Goal: Transaction & Acquisition: Purchase product/service

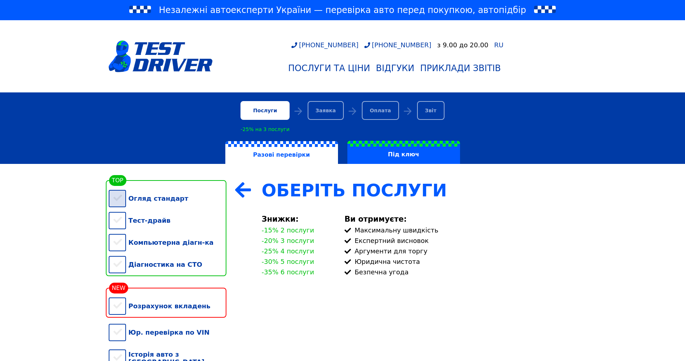
scroll to position [36, 0]
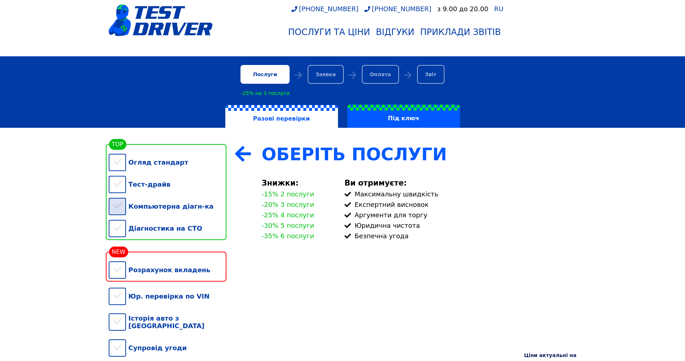
click at [121, 213] on div "Компьютерна діагн-ка" at bounding box center [168, 206] width 118 height 22
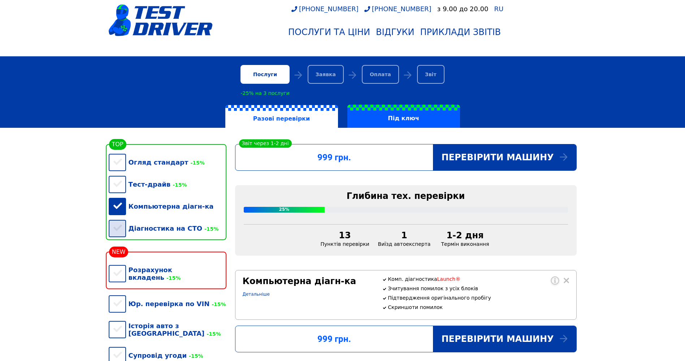
click at [118, 233] on div "Діагностика на СТО -15%" at bounding box center [168, 228] width 118 height 22
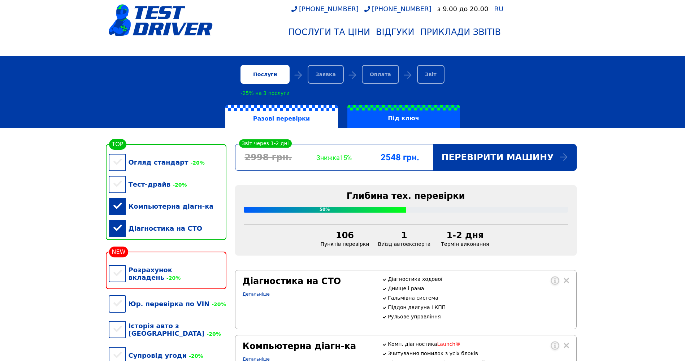
click at [118, 226] on div "Діагностика на СТО" at bounding box center [168, 228] width 118 height 22
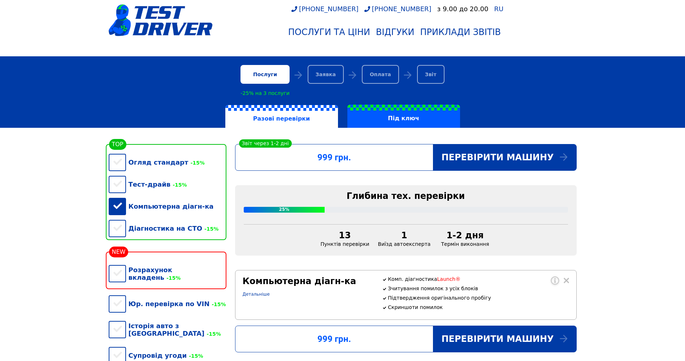
click at [118, 211] on div "Компьютерна діагн-ка" at bounding box center [168, 206] width 118 height 22
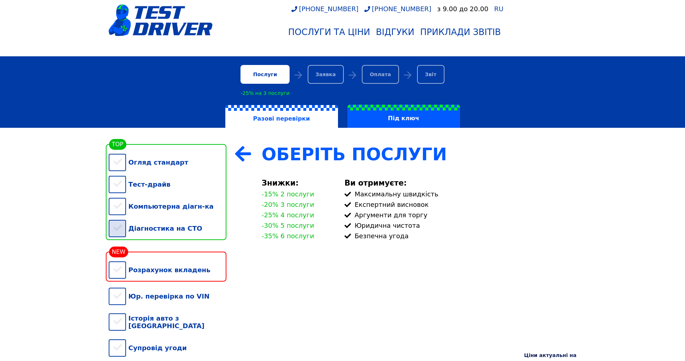
click at [121, 235] on div "Діагностика на СТО" at bounding box center [168, 228] width 118 height 22
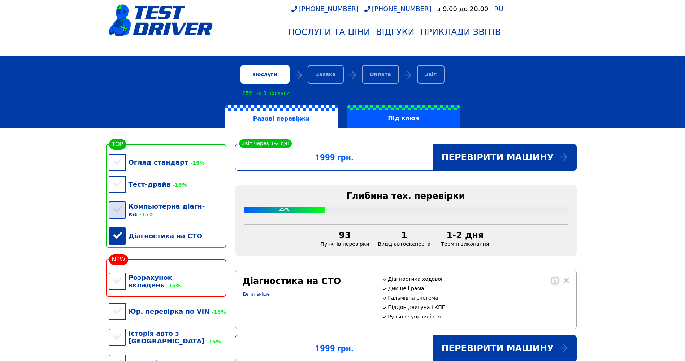
click at [117, 215] on div "Компьютерна діагн-ка -15%" at bounding box center [168, 210] width 118 height 30
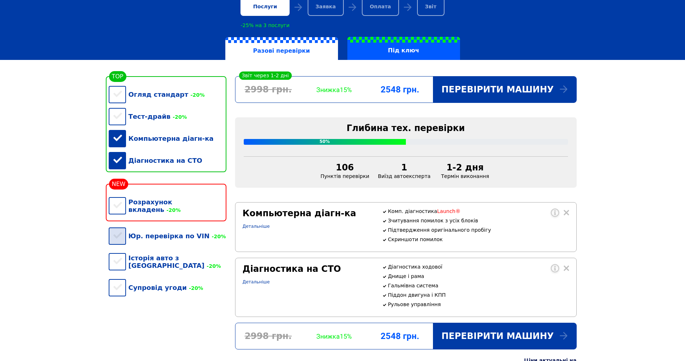
scroll to position [108, 0]
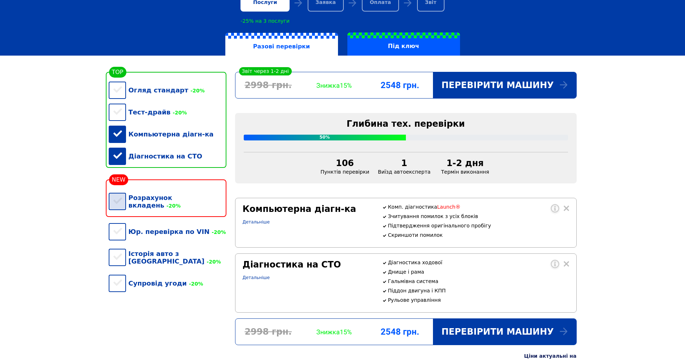
click at [120, 209] on div "Розрахунок вкладень -20%" at bounding box center [168, 202] width 118 height 30
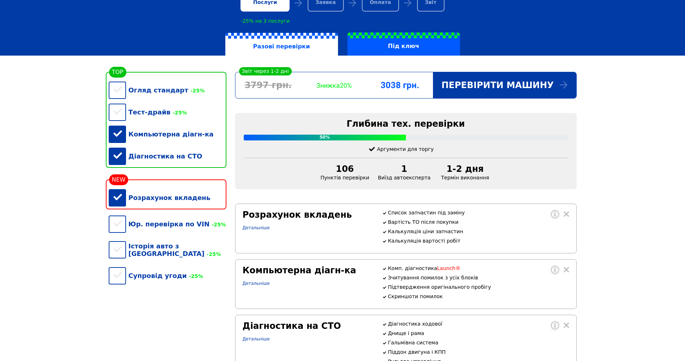
click at [118, 140] on div "Компьютерна діагн-ка" at bounding box center [168, 134] width 118 height 22
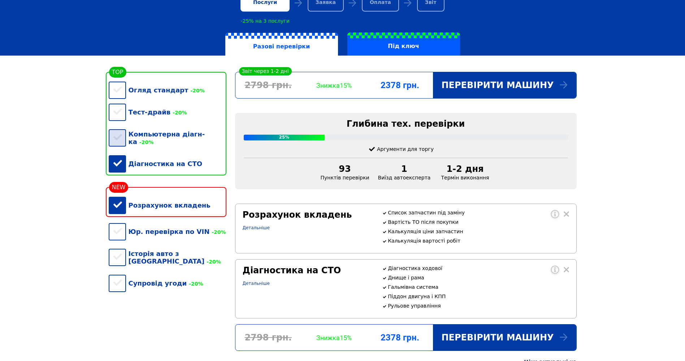
click at [118, 140] on div "Компьютерна діагн-ка -20%" at bounding box center [168, 138] width 118 height 30
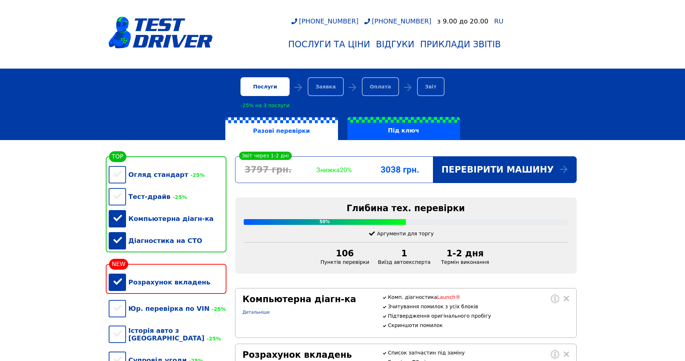
scroll to position [0, 0]
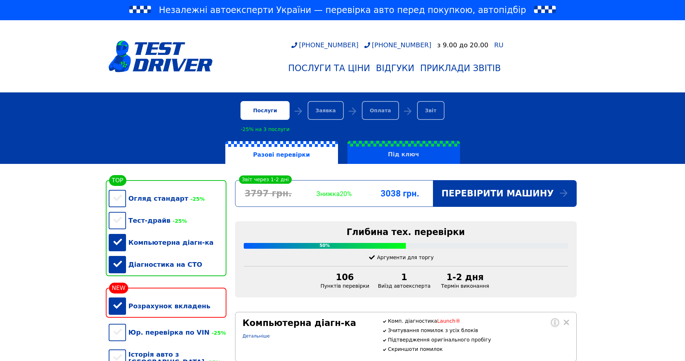
click at [411, 157] on label "Під ключ" at bounding box center [403, 152] width 113 height 23
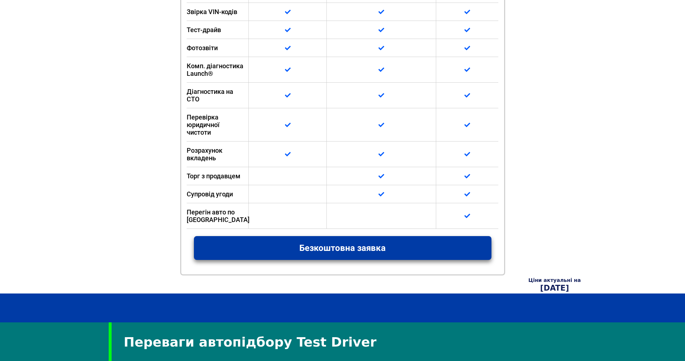
scroll to position [541, 0]
